Goal: Transaction & Acquisition: Purchase product/service

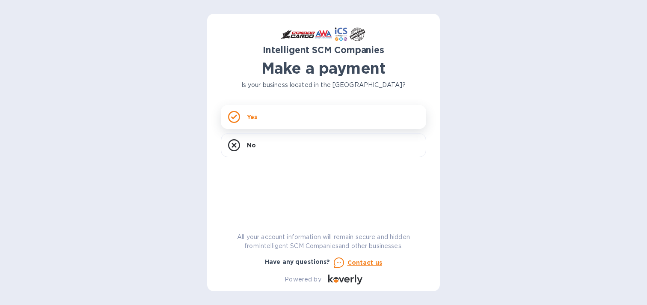
click at [277, 115] on div "Yes" at bounding box center [323, 117] width 205 height 24
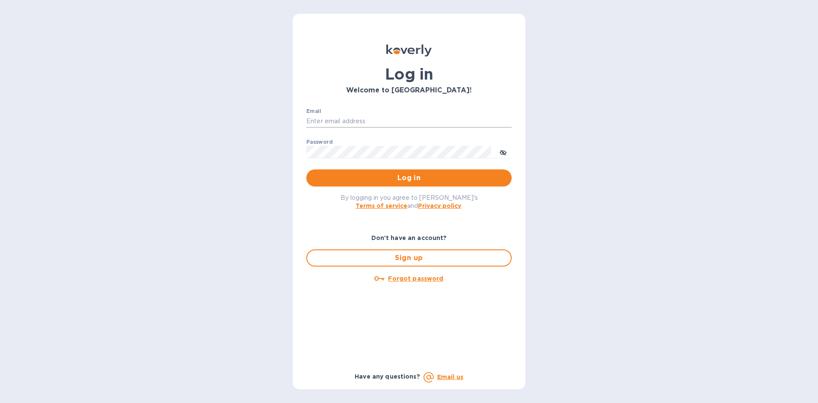
click at [355, 119] on input "Email" at bounding box center [408, 121] width 205 height 13
click at [356, 117] on input "Email" at bounding box center [408, 121] width 205 height 13
click at [463, 85] on div "Welcome to Koverly!" at bounding box center [409, 91] width 209 height 12
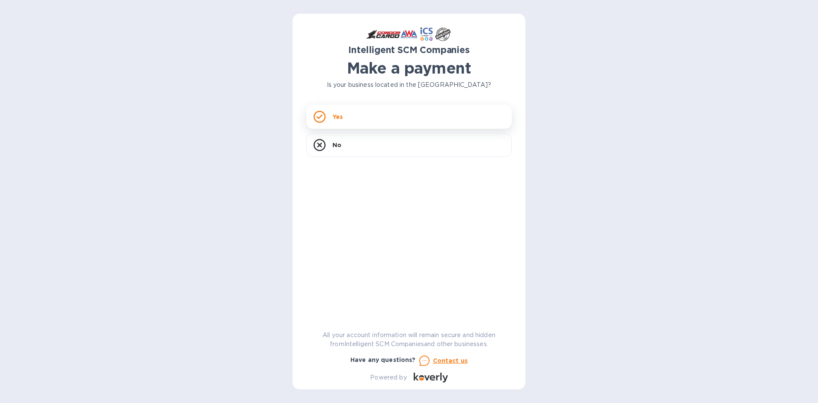
click at [372, 121] on div "Yes" at bounding box center [408, 117] width 205 height 24
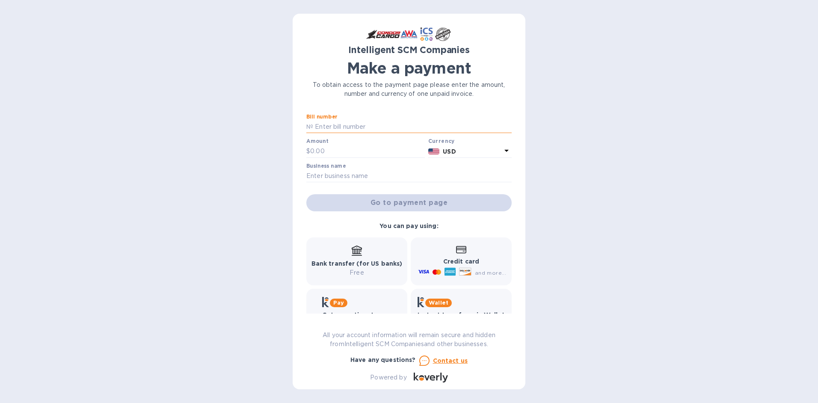
click at [339, 129] on input "text" at bounding box center [412, 127] width 199 height 13
click at [371, 121] on input "text" at bounding box center [412, 127] width 199 height 13
click at [543, 126] on div "Intelligent SCM Companies Make a payment To obtain access to the payment page p…" at bounding box center [409, 201] width 818 height 403
click at [342, 121] on input "text" at bounding box center [412, 127] width 199 height 13
type input "S00496315"
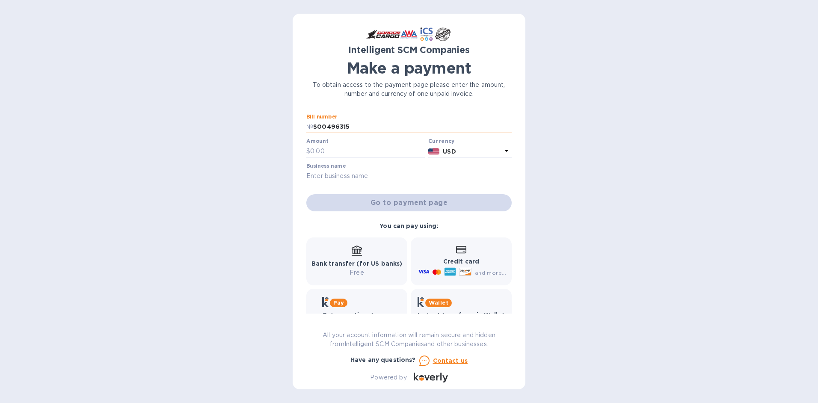
type input "4,488"
type input "marv"
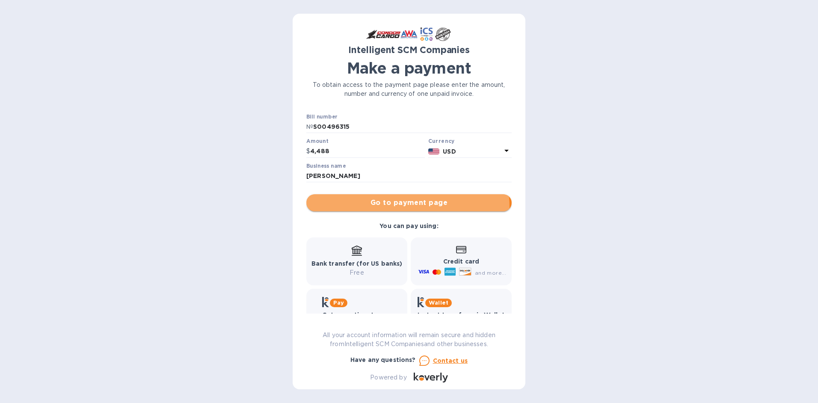
click at [391, 208] on button "Go to payment page" at bounding box center [408, 202] width 205 height 17
